Goal: Information Seeking & Learning: Learn about a topic

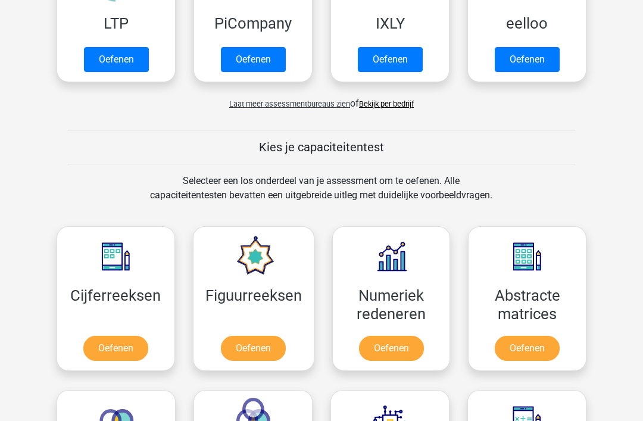
scroll to position [330, 0]
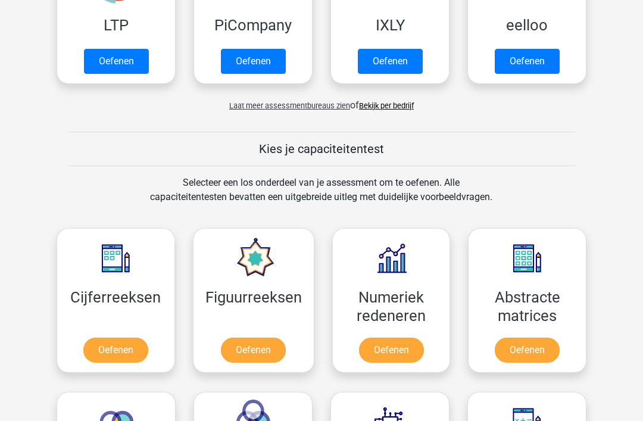
click at [387, 102] on link "Bekijk per bedrijf" at bounding box center [386, 106] width 55 height 9
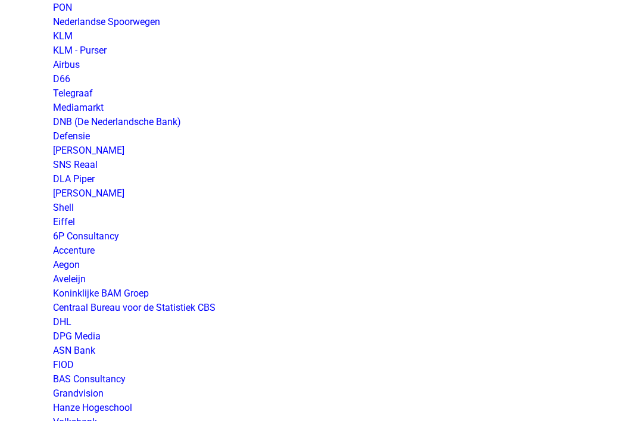
scroll to position [1195, 0]
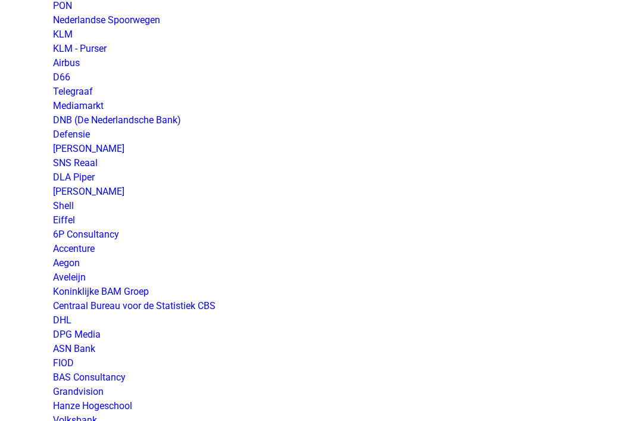
click at [70, 366] on link "FIOD" at bounding box center [63, 362] width 21 height 11
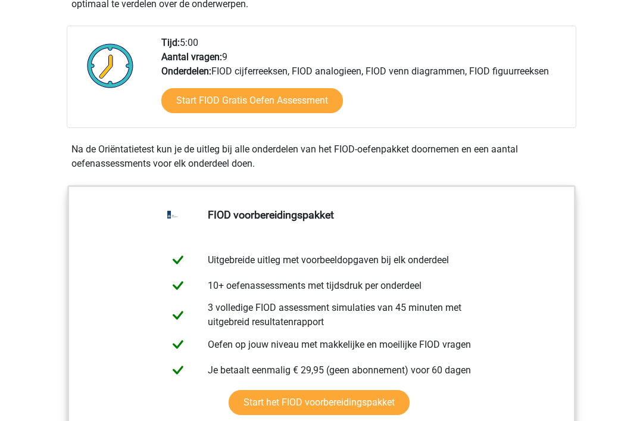
scroll to position [381, 0]
click at [305, 104] on link "Start FIOD Gratis Oefen Assessment" at bounding box center [252, 100] width 182 height 25
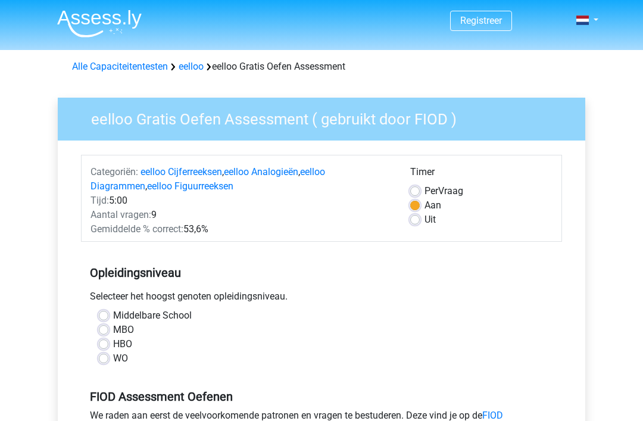
click at [118, 362] on label "WO" at bounding box center [120, 359] width 15 height 14
click at [108, 362] on input "WO" at bounding box center [104, 358] width 10 height 12
radio input "true"
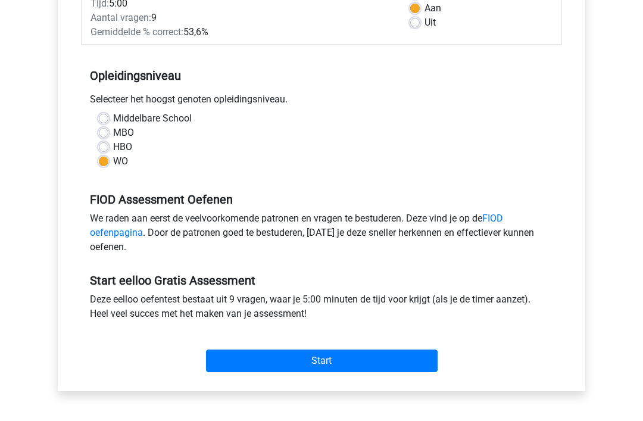
scroll to position [199, 0]
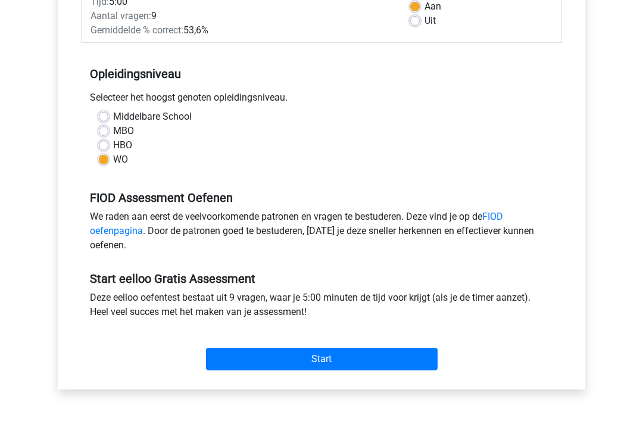
click at [381, 366] on input "Start" at bounding box center [322, 359] width 232 height 23
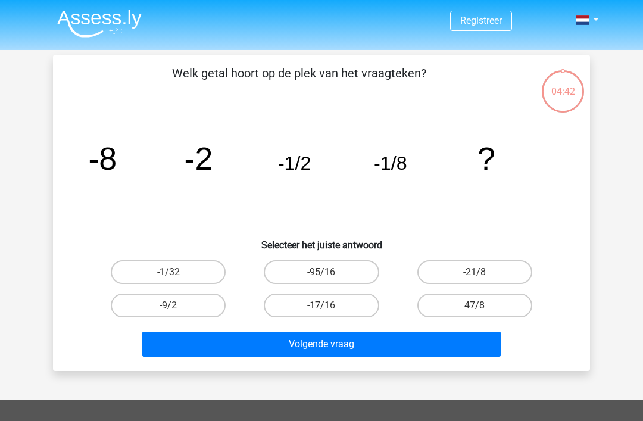
click at [198, 267] on label "-1/32" at bounding box center [168, 272] width 115 height 24
click at [176, 272] on input "-1/32" at bounding box center [173, 276] width 8 height 8
radio input "true"
click at [331, 346] on button "Volgende vraag" at bounding box center [322, 344] width 360 height 25
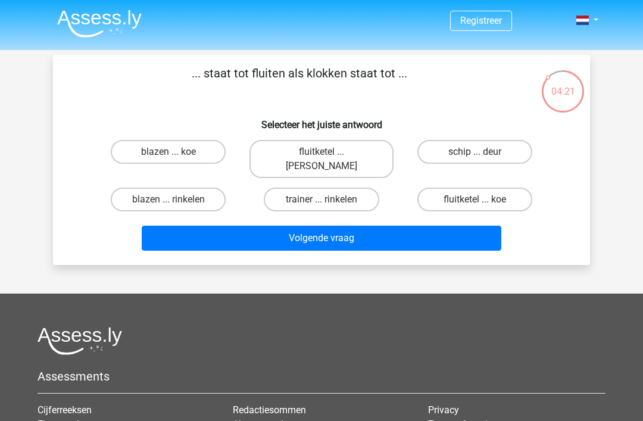
click at [187, 188] on label "blazen ... rinkelen" at bounding box center [168, 200] width 115 height 24
click at [176, 200] on input "blazen ... rinkelen" at bounding box center [173, 204] width 8 height 8
radio input "true"
click at [251, 232] on button "Volgende vraag" at bounding box center [322, 238] width 360 height 25
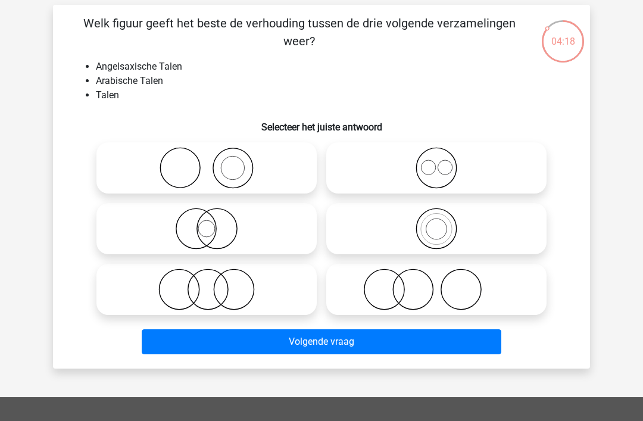
scroll to position [49, 0]
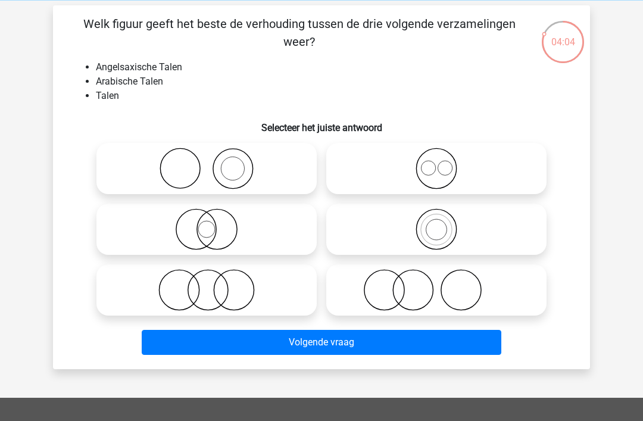
click at [459, 169] on icon at bounding box center [436, 169] width 211 height 42
click at [444, 163] on input "radio" at bounding box center [441, 159] width 8 height 8
radio input "true"
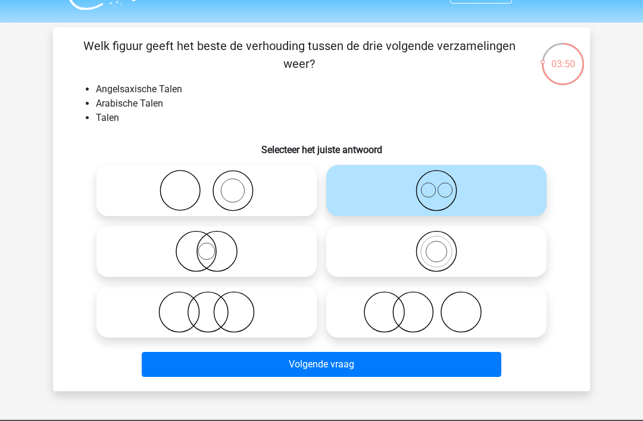
click at [290, 362] on button "Volgende vraag" at bounding box center [322, 364] width 360 height 25
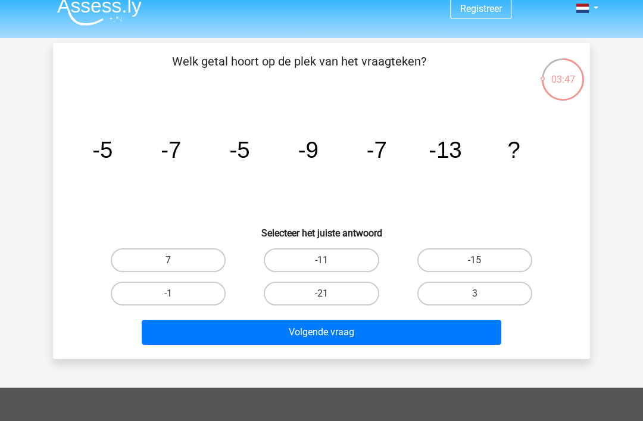
scroll to position [13, 0]
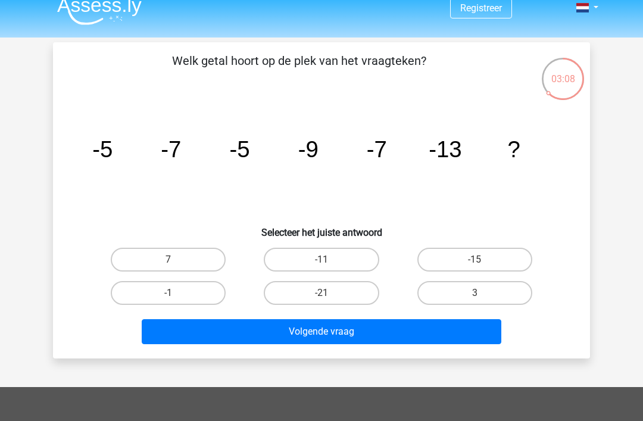
click at [472, 263] on label "-15" at bounding box center [475, 260] width 115 height 24
click at [475, 263] on input "-15" at bounding box center [479, 264] width 8 height 8
radio input "true"
click at [405, 339] on button "Volgende vraag" at bounding box center [322, 331] width 360 height 25
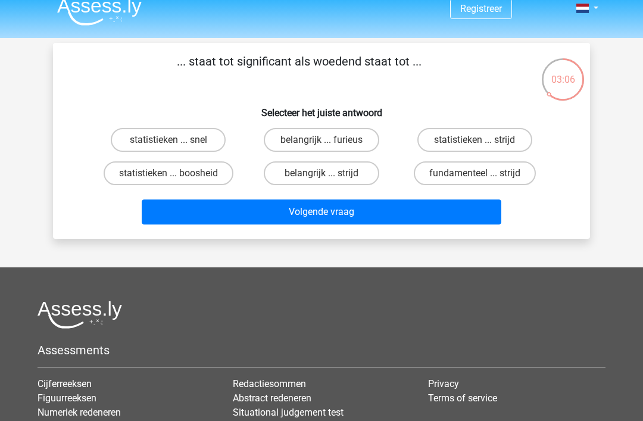
scroll to position [0, 0]
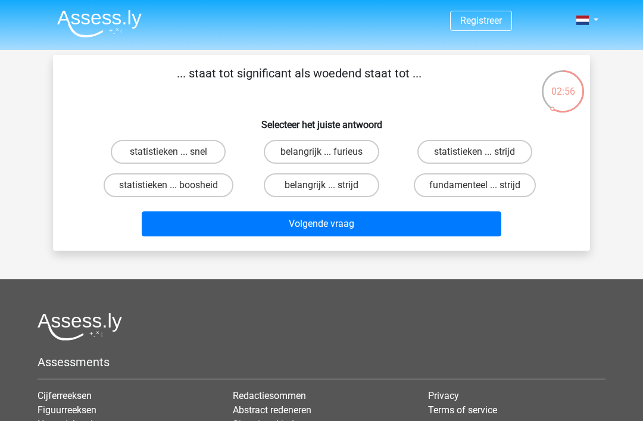
click at [364, 157] on label "belangrijk ... furieus" at bounding box center [321, 152] width 115 height 24
click at [329, 157] on input "belangrijk ... furieus" at bounding box center [326, 156] width 8 height 8
radio input "true"
click at [406, 228] on button "Volgende vraag" at bounding box center [322, 224] width 360 height 25
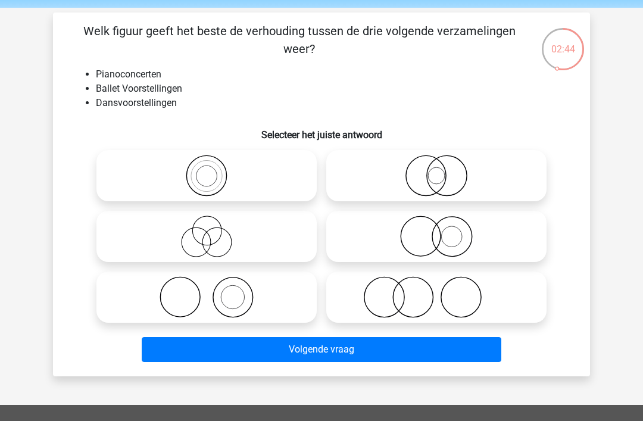
scroll to position [41, 0]
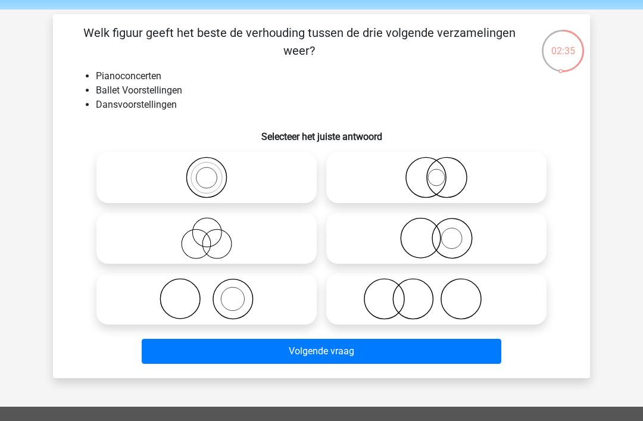
click at [398, 292] on icon at bounding box center [436, 299] width 211 height 42
click at [437, 292] on input "radio" at bounding box center [441, 289] width 8 height 8
radio input "true"
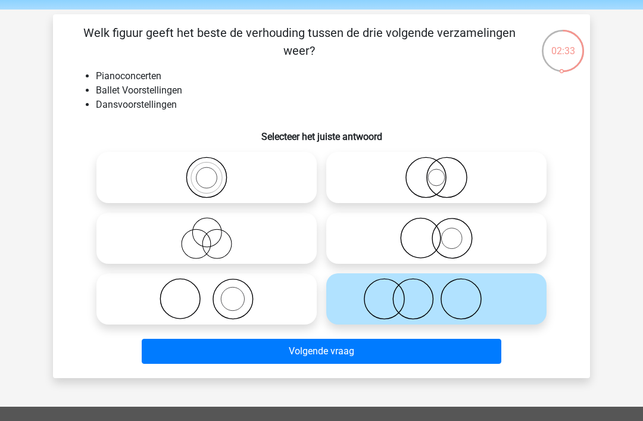
click at [408, 363] on button "Volgende vraag" at bounding box center [322, 351] width 360 height 25
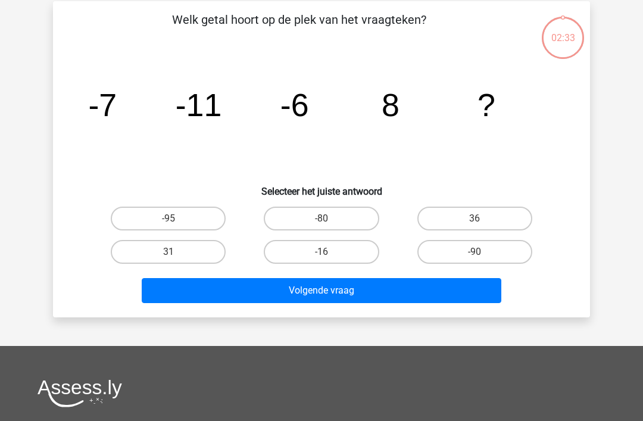
scroll to position [55, 0]
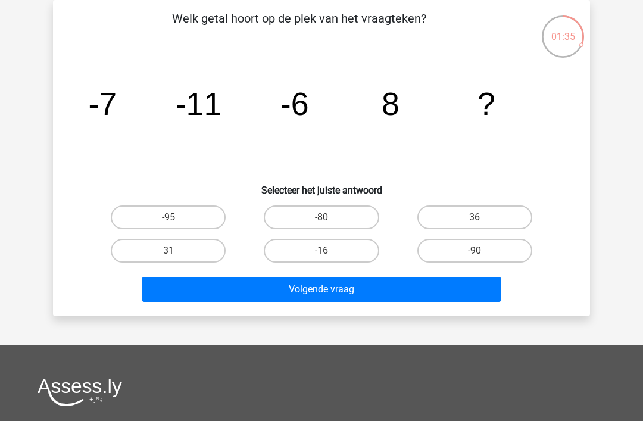
click at [492, 218] on label "36" at bounding box center [475, 218] width 115 height 24
click at [483, 218] on input "36" at bounding box center [479, 221] width 8 height 8
radio input "true"
click at [419, 301] on button "Volgende vraag" at bounding box center [322, 289] width 360 height 25
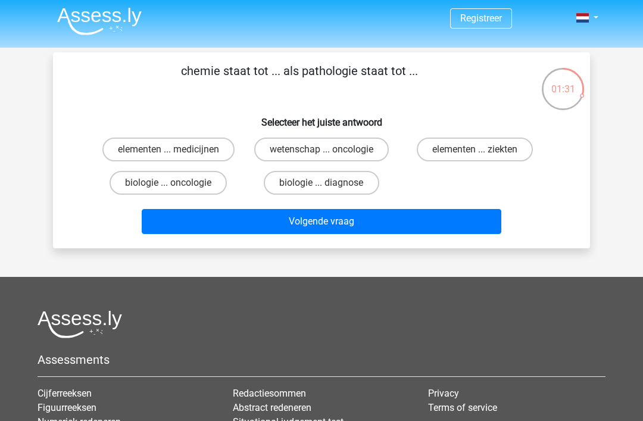
scroll to position [0, 0]
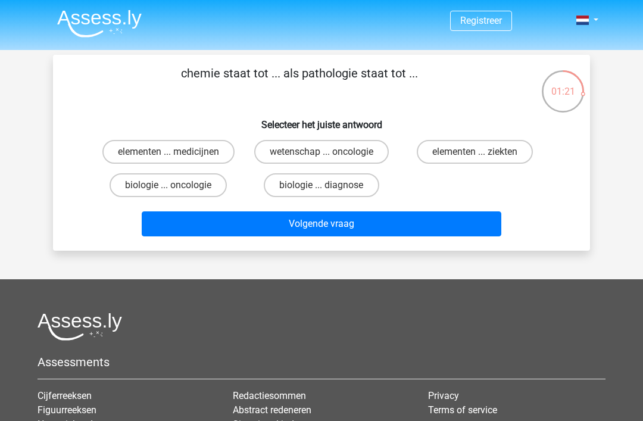
click at [202, 148] on label "elementen ... medicijnen" at bounding box center [168, 152] width 132 height 24
click at [176, 152] on input "elementen ... medicijnen" at bounding box center [173, 156] width 8 height 8
radio input "true"
click at [346, 190] on label "biologie ... diagnose" at bounding box center [321, 185] width 115 height 24
click at [329, 190] on input "biologie ... diagnose" at bounding box center [326, 189] width 8 height 8
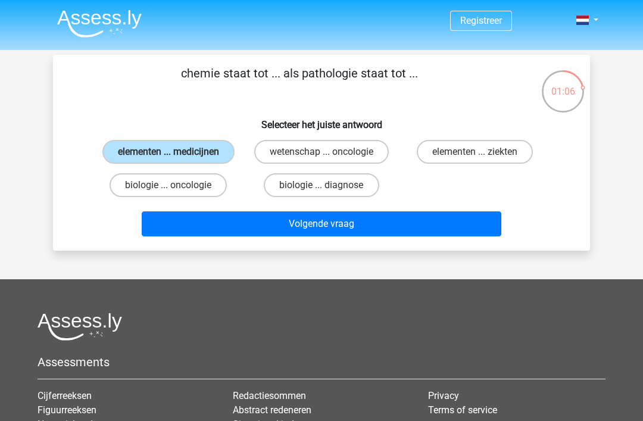
radio input "true"
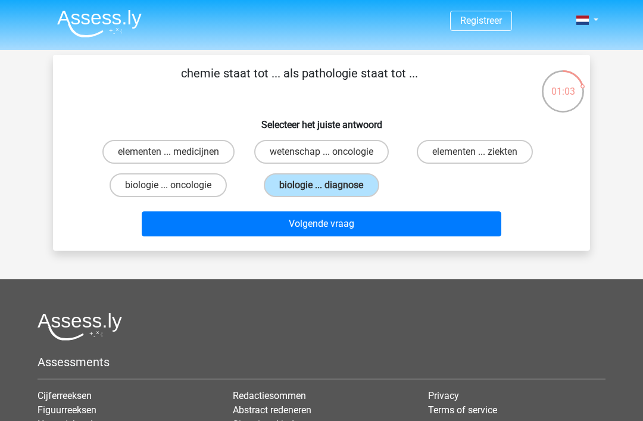
click at [195, 157] on label "elementen ... medicijnen" at bounding box center [168, 152] width 132 height 24
click at [176, 157] on input "elementen ... medicijnen" at bounding box center [173, 156] width 8 height 8
radio input "true"
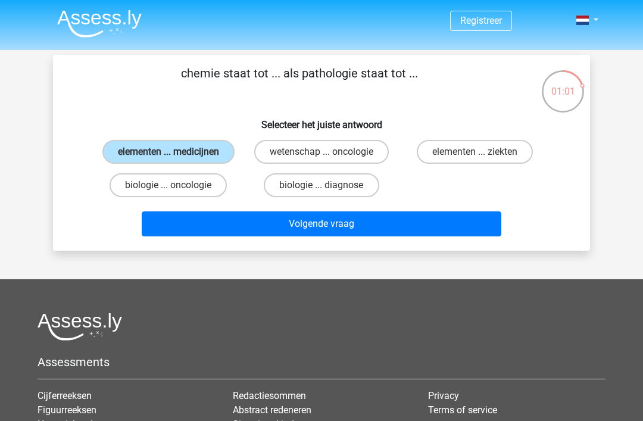
click at [196, 174] on label "biologie ... oncologie" at bounding box center [168, 185] width 117 height 24
click at [176, 185] on input "biologie ... oncologie" at bounding box center [173, 189] width 8 height 8
radio input "true"
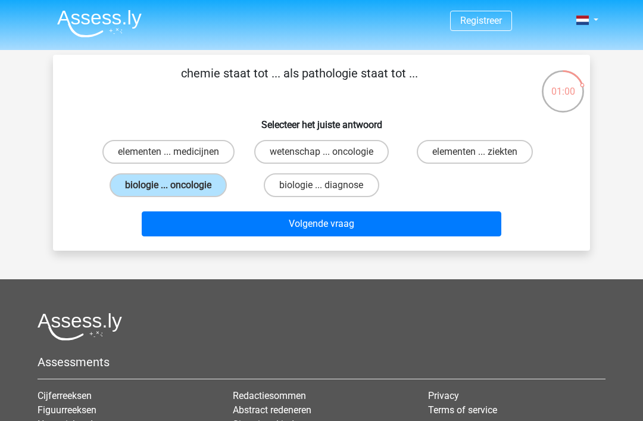
click at [190, 225] on button "Volgende vraag" at bounding box center [322, 224] width 360 height 25
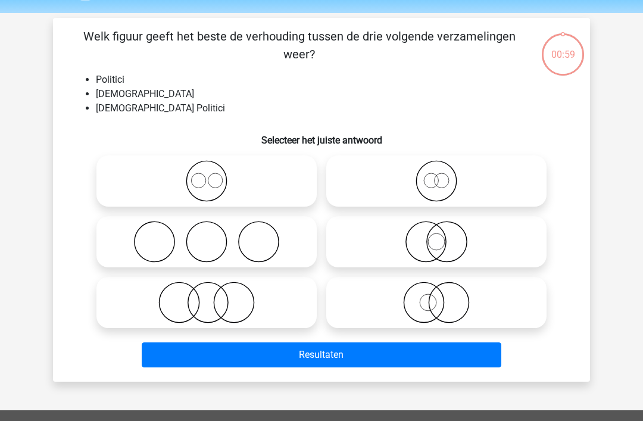
scroll to position [55, 0]
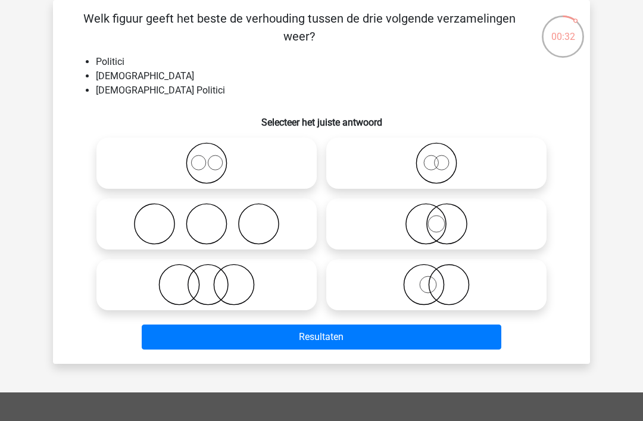
click at [281, 290] on icon at bounding box center [206, 285] width 211 height 42
click at [214, 279] on input "radio" at bounding box center [211, 275] width 8 height 8
radio input "true"
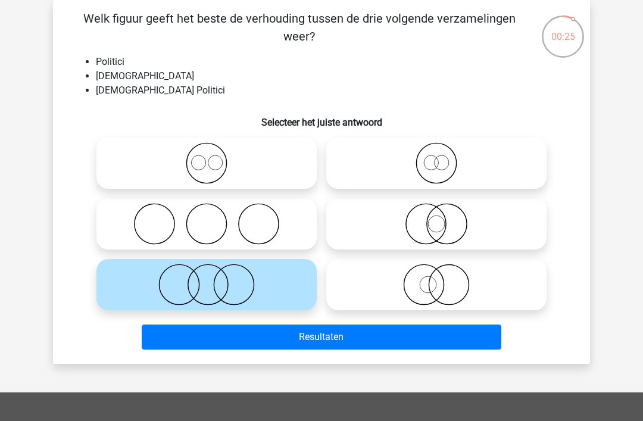
click at [284, 349] on button "Resultaten" at bounding box center [322, 337] width 360 height 25
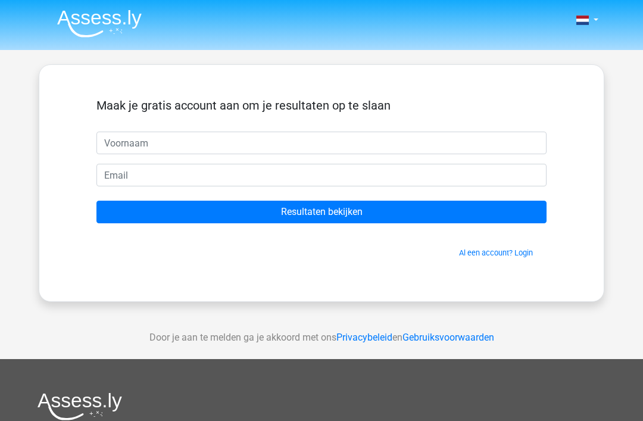
click at [405, 147] on input "text" at bounding box center [322, 143] width 450 height 23
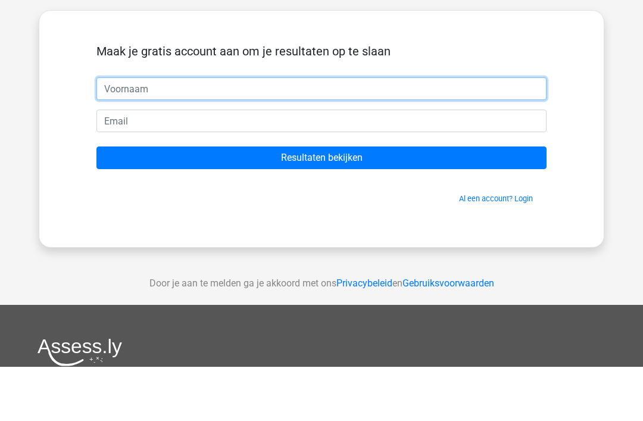
type input "Marjet"
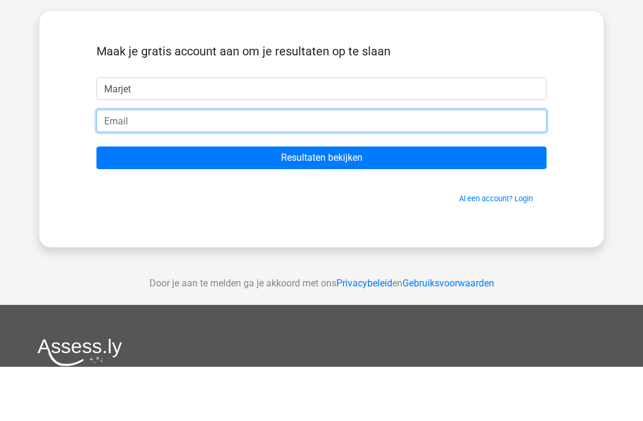
type input "vendor.guiders.3a@icloud.com"
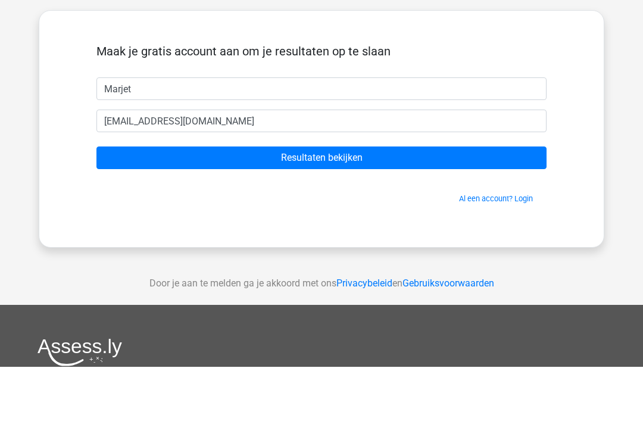
scroll to position [54, 0]
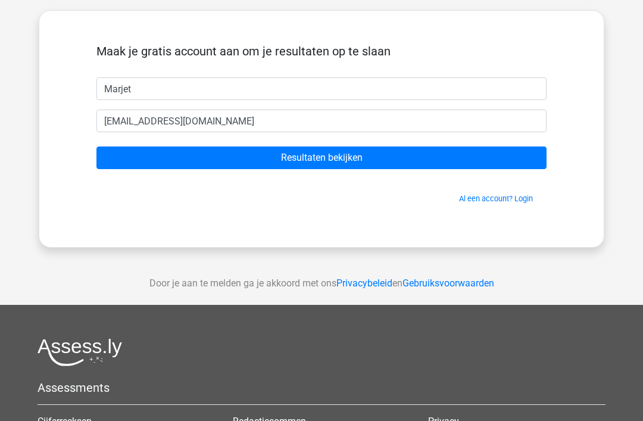
click at [423, 164] on input "Resultaten bekijken" at bounding box center [322, 158] width 450 height 23
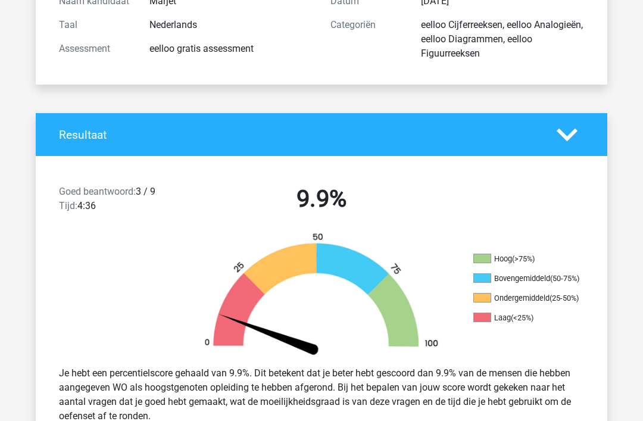
scroll to position [151, 0]
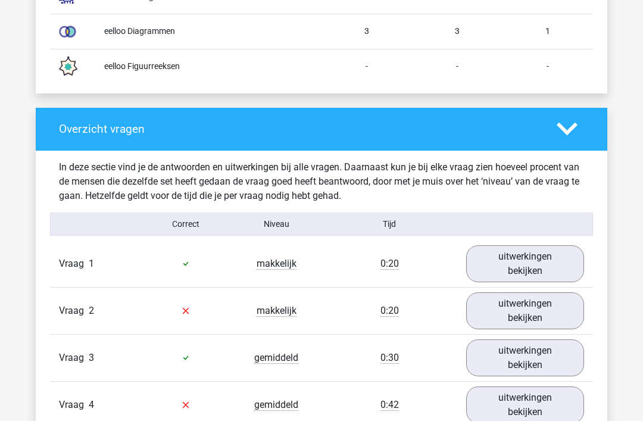
click at [515, 312] on link "uitwerkingen bekijken" at bounding box center [526, 311] width 118 height 37
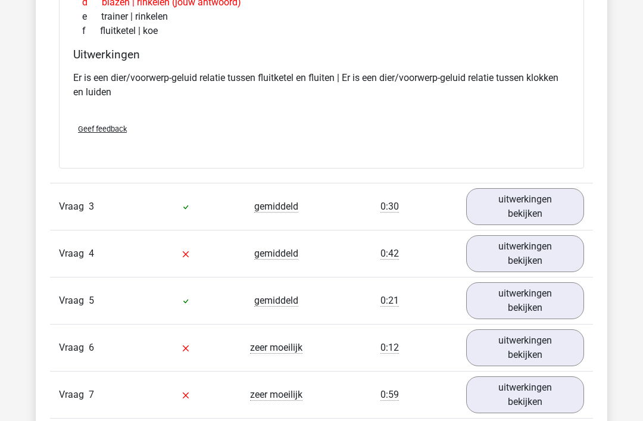
scroll to position [1538, 0]
click at [526, 267] on link "uitwerkingen bekijken" at bounding box center [526, 253] width 118 height 37
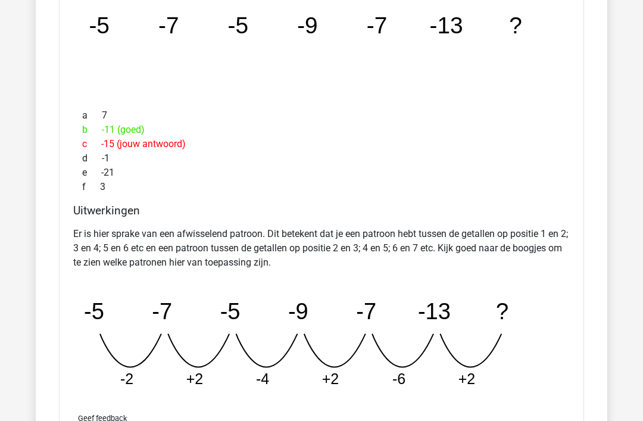
scroll to position [1883, 0]
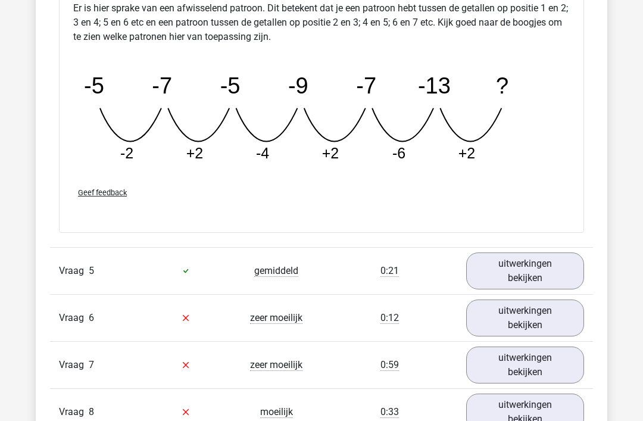
click at [505, 318] on link "uitwerkingen bekijken" at bounding box center [526, 318] width 118 height 37
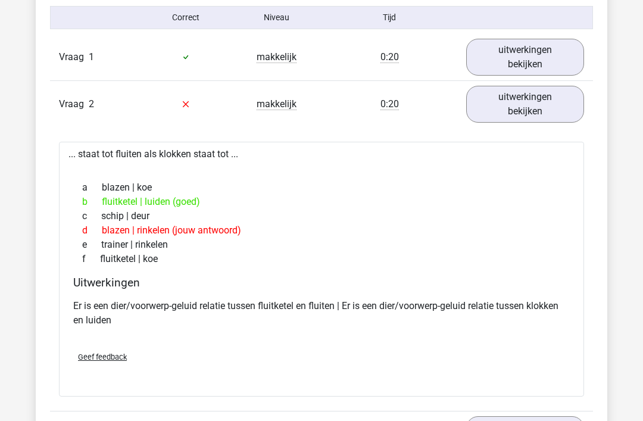
scroll to position [1310, 0]
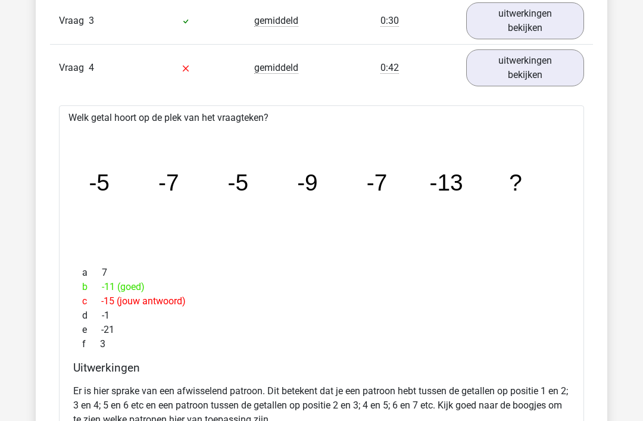
scroll to position [1725, 0]
click at [76, 270] on div "a 7" at bounding box center [321, 272] width 497 height 14
click at [426, 246] on icon "image/svg+xml -5 -7 -5 -9 -7 -13 ?" at bounding box center [321, 190] width 487 height 122
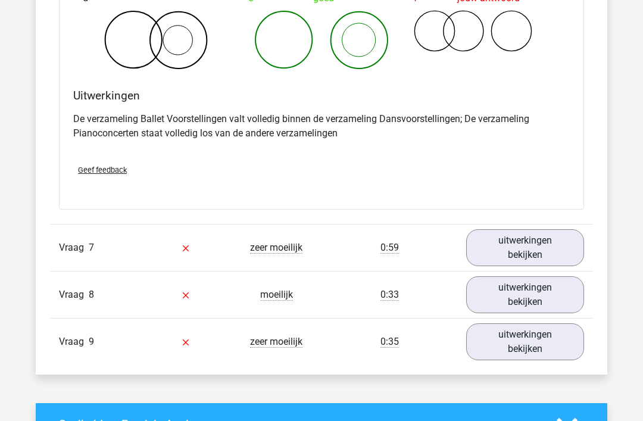
scroll to position [2680, 0]
click at [537, 239] on link "uitwerkingen bekijken" at bounding box center [526, 247] width 118 height 37
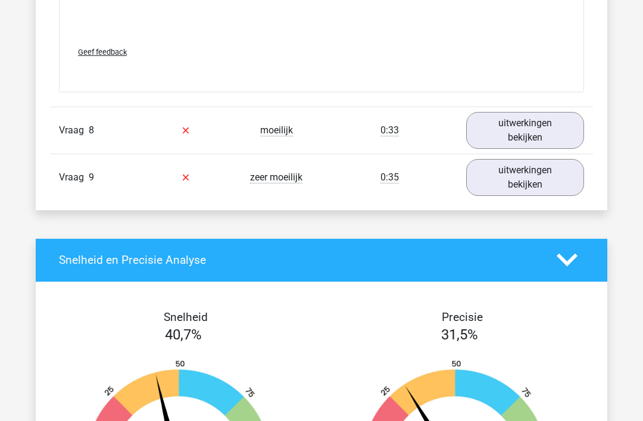
scroll to position [3612, 0]
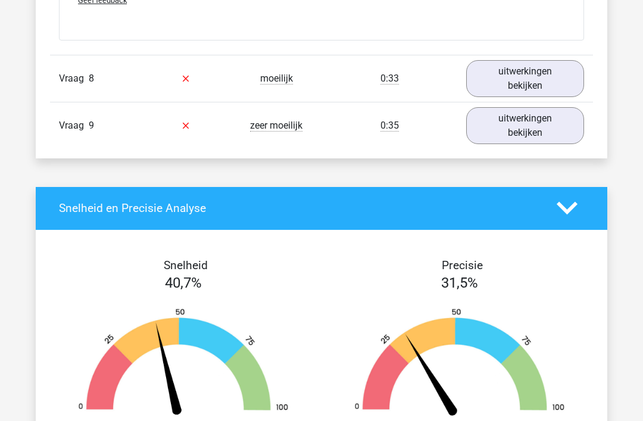
click at [545, 75] on link "uitwerkingen bekijken" at bounding box center [526, 78] width 118 height 37
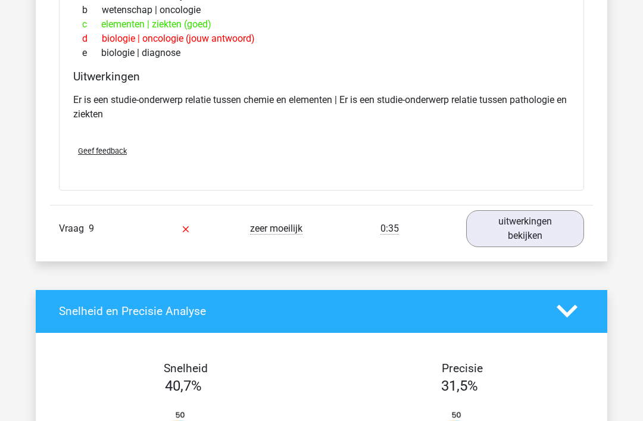
scroll to position [3780, 0]
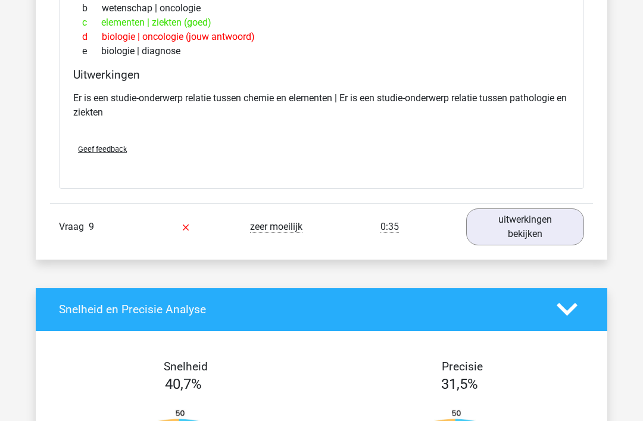
click at [509, 240] on link "uitwerkingen bekijken" at bounding box center [526, 227] width 118 height 37
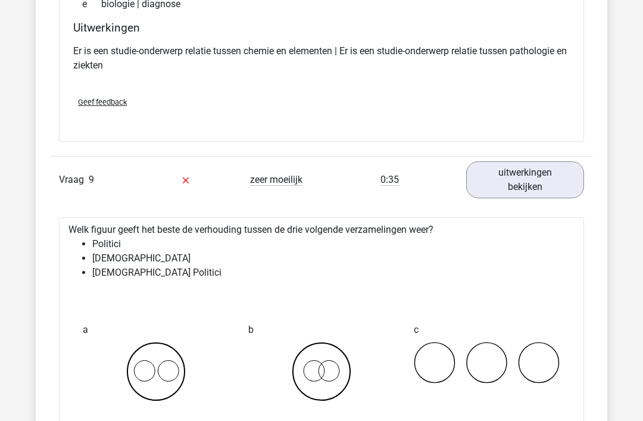
scroll to position [3826, 0]
